Goal: Task Accomplishment & Management: Manage account settings

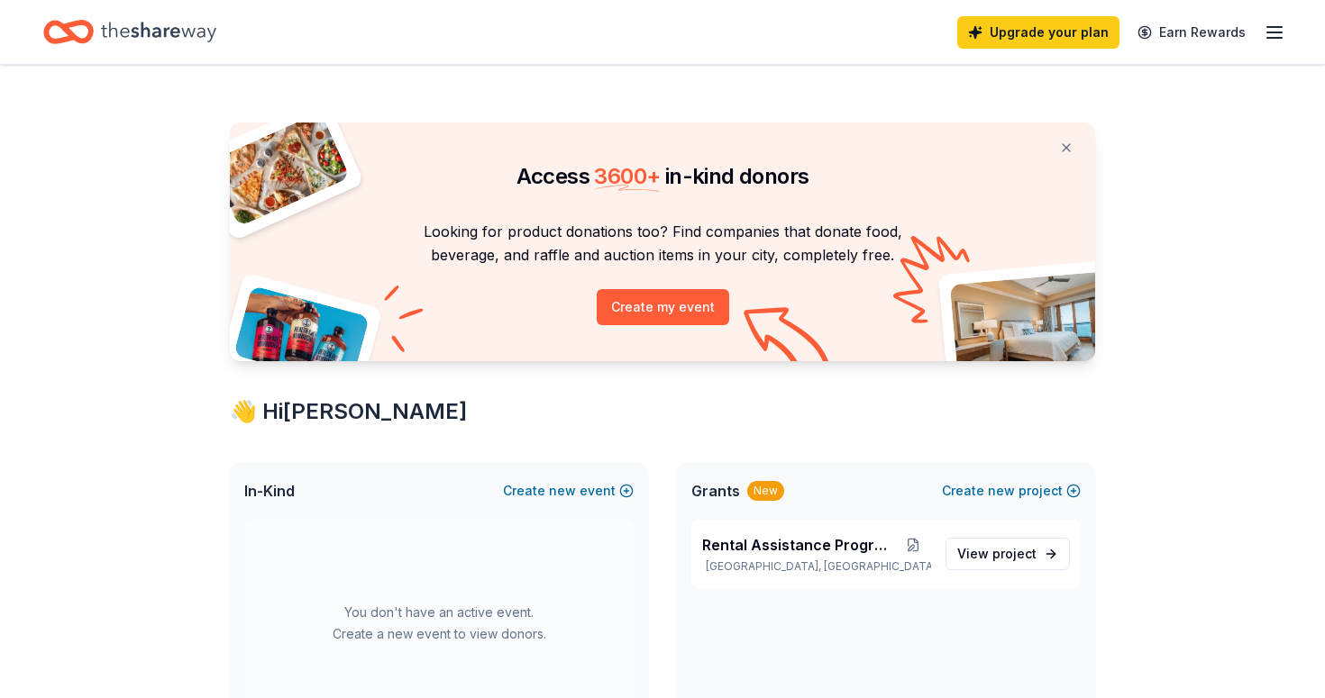
click at [1273, 38] on icon "button" at bounding box center [1274, 33] width 22 height 22
click at [1273, 30] on icon "button" at bounding box center [1274, 33] width 22 height 22
click at [1273, 36] on icon "button" at bounding box center [1274, 33] width 22 height 22
click at [1277, 38] on line "button" at bounding box center [1274, 38] width 14 height 0
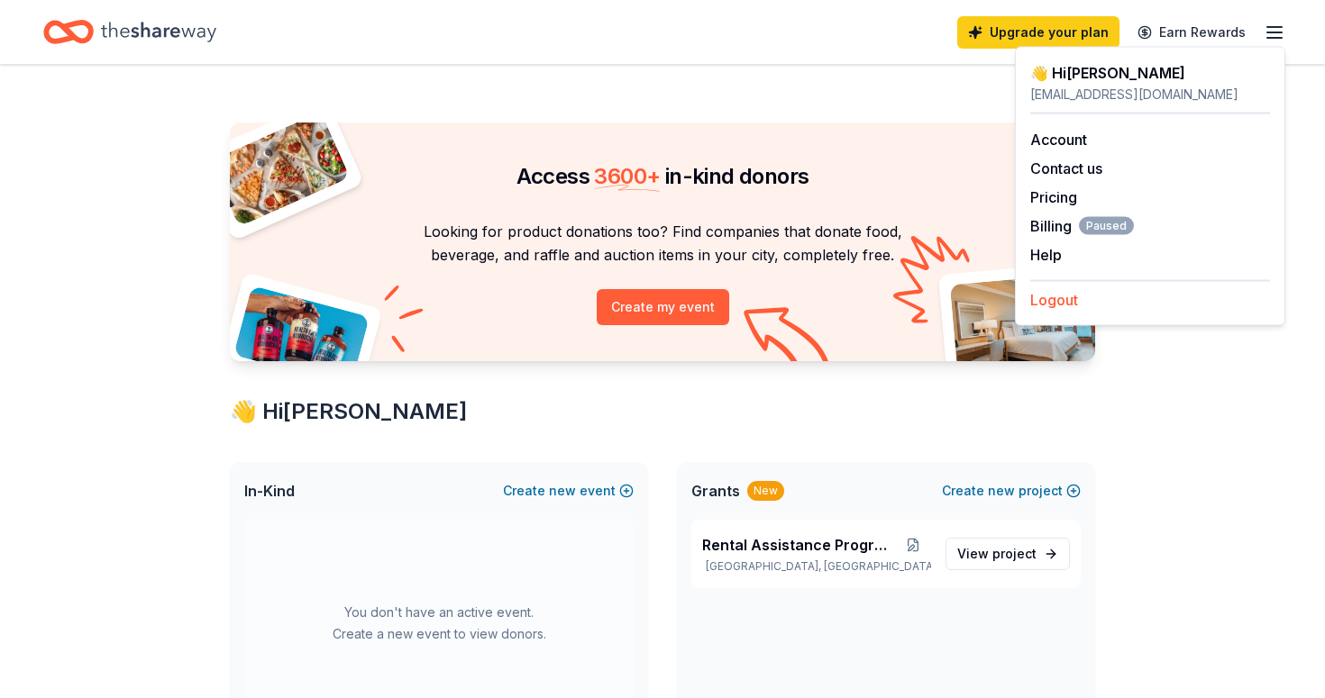
click at [1059, 298] on button "Logout" at bounding box center [1054, 300] width 48 height 22
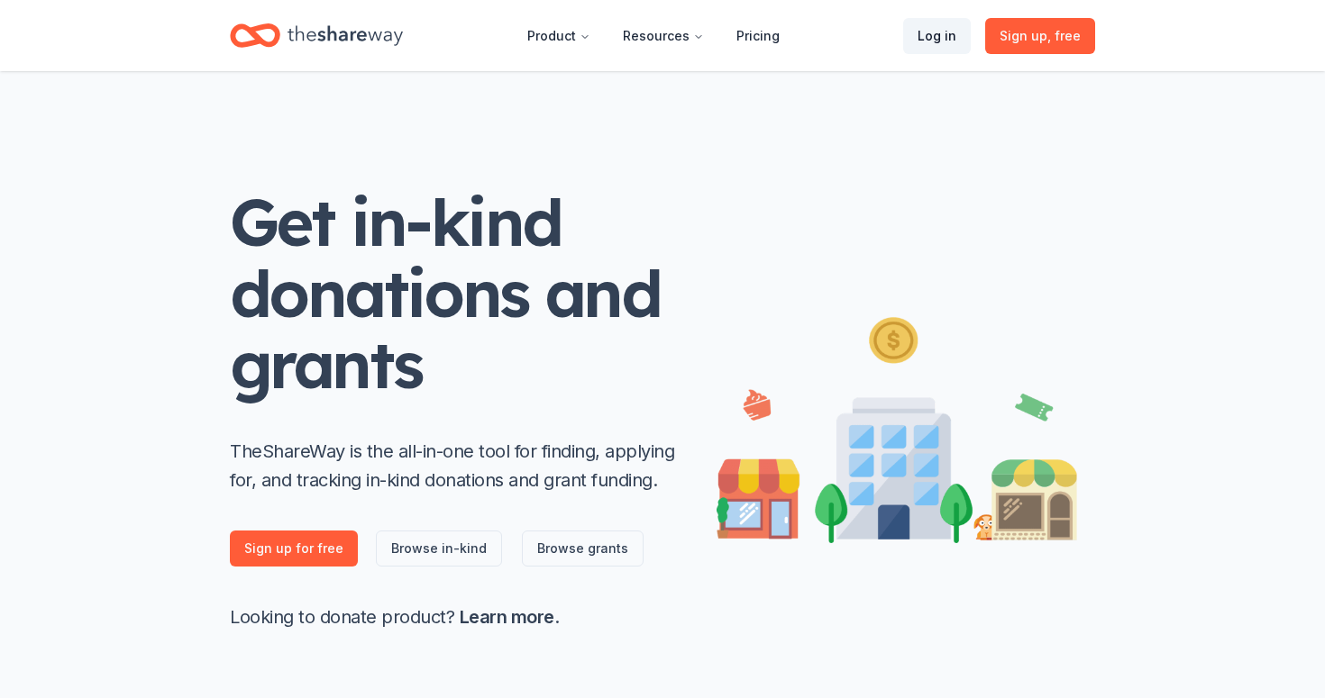
click at [933, 31] on link "Log in" at bounding box center [937, 36] width 68 height 36
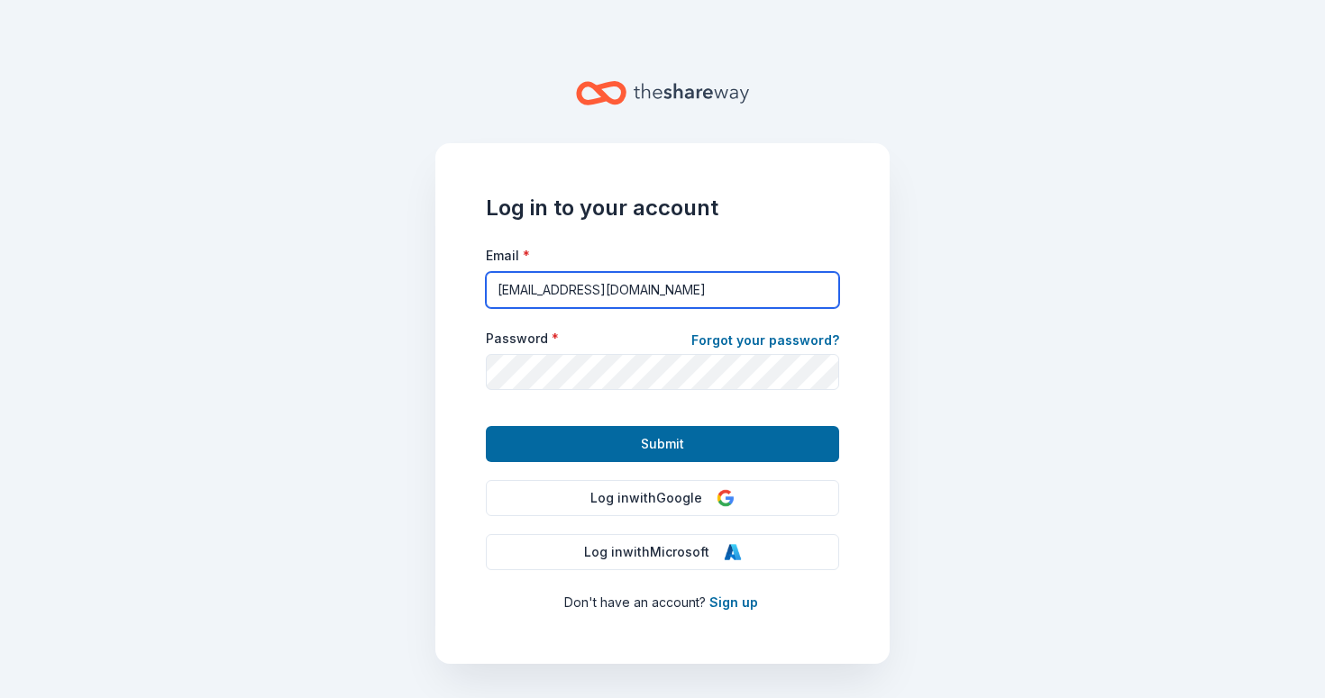
click at [736, 295] on input "[EMAIL_ADDRESS][DOMAIN_NAME]" at bounding box center [662, 290] width 353 height 36
type input "[PERSON_NAME][EMAIL_ADDRESS][DOMAIN_NAME]"
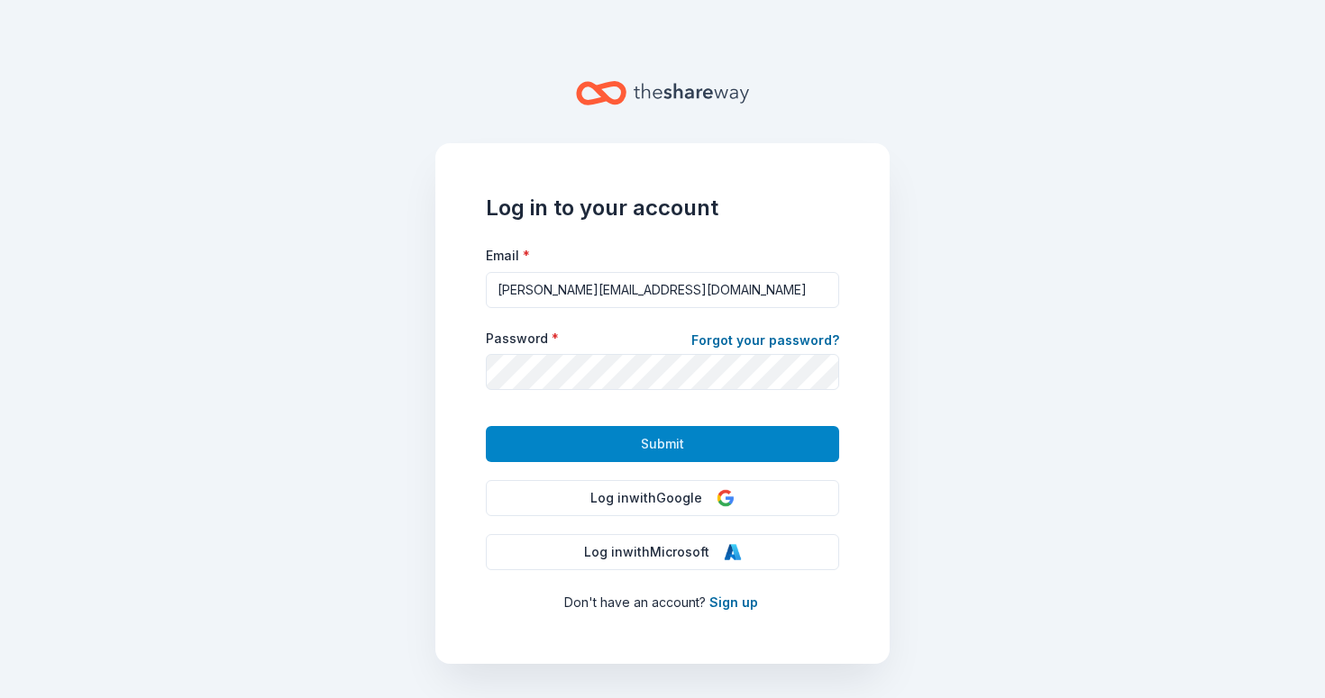
click at [682, 432] on button "Submit" at bounding box center [662, 444] width 353 height 36
